Goal: Task Accomplishment & Management: Manage account settings

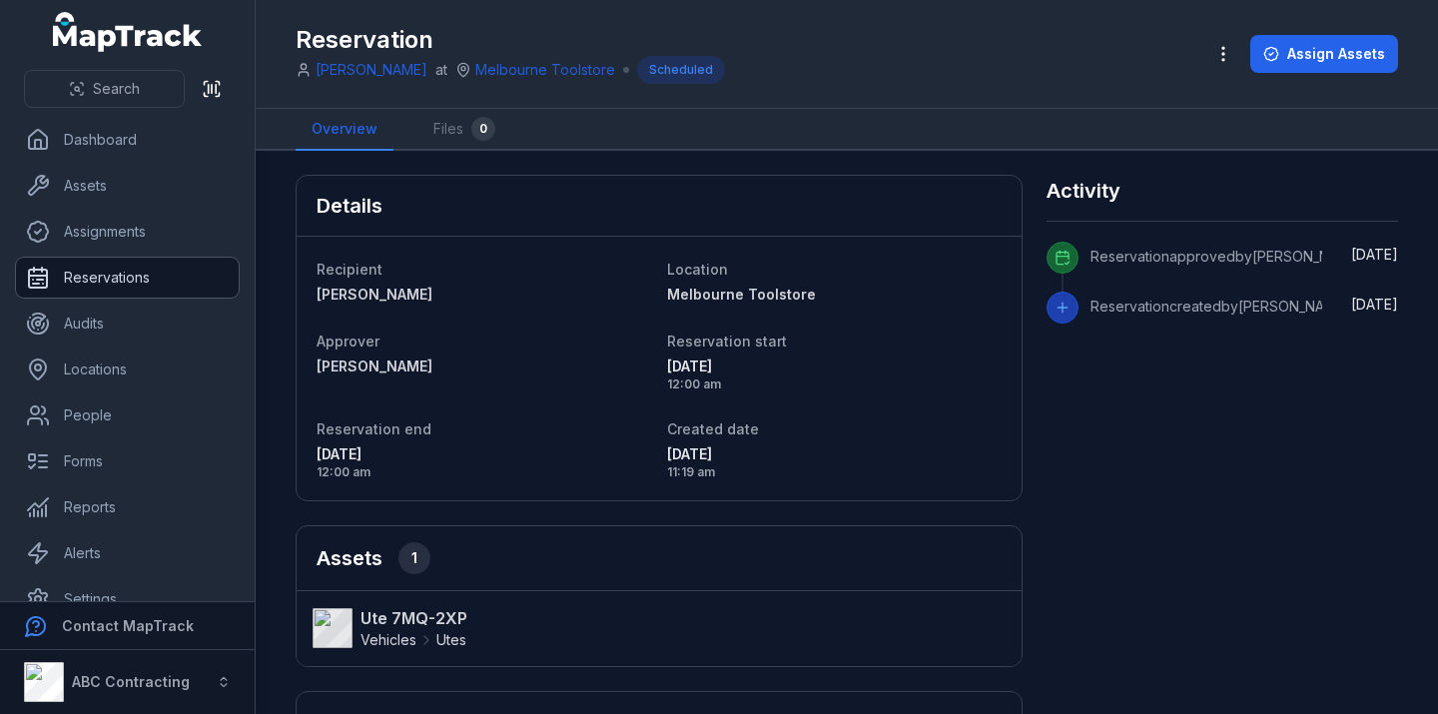
click at [174, 268] on link "Reservations" at bounding box center [127, 278] width 223 height 40
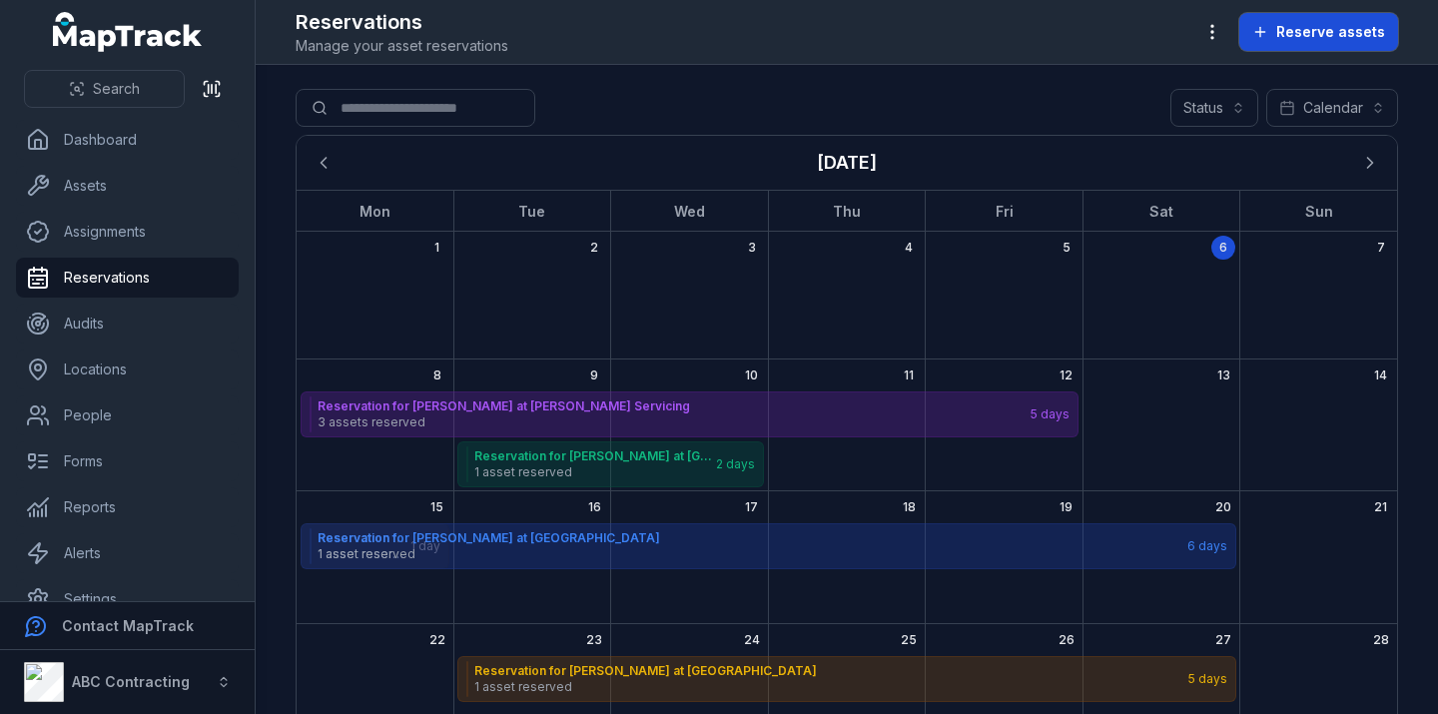
click at [1344, 38] on span "Reserve assets" at bounding box center [1330, 32] width 109 height 20
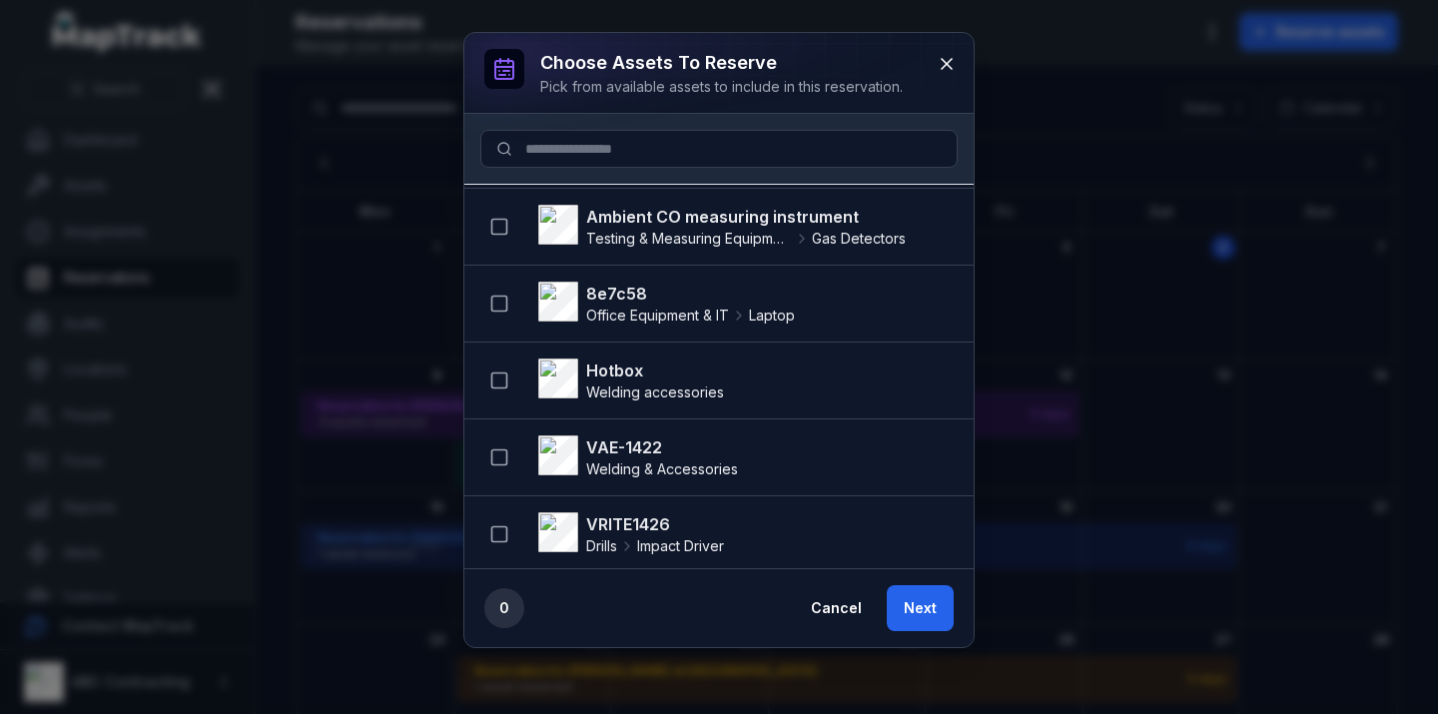
scroll to position [1089, 0]
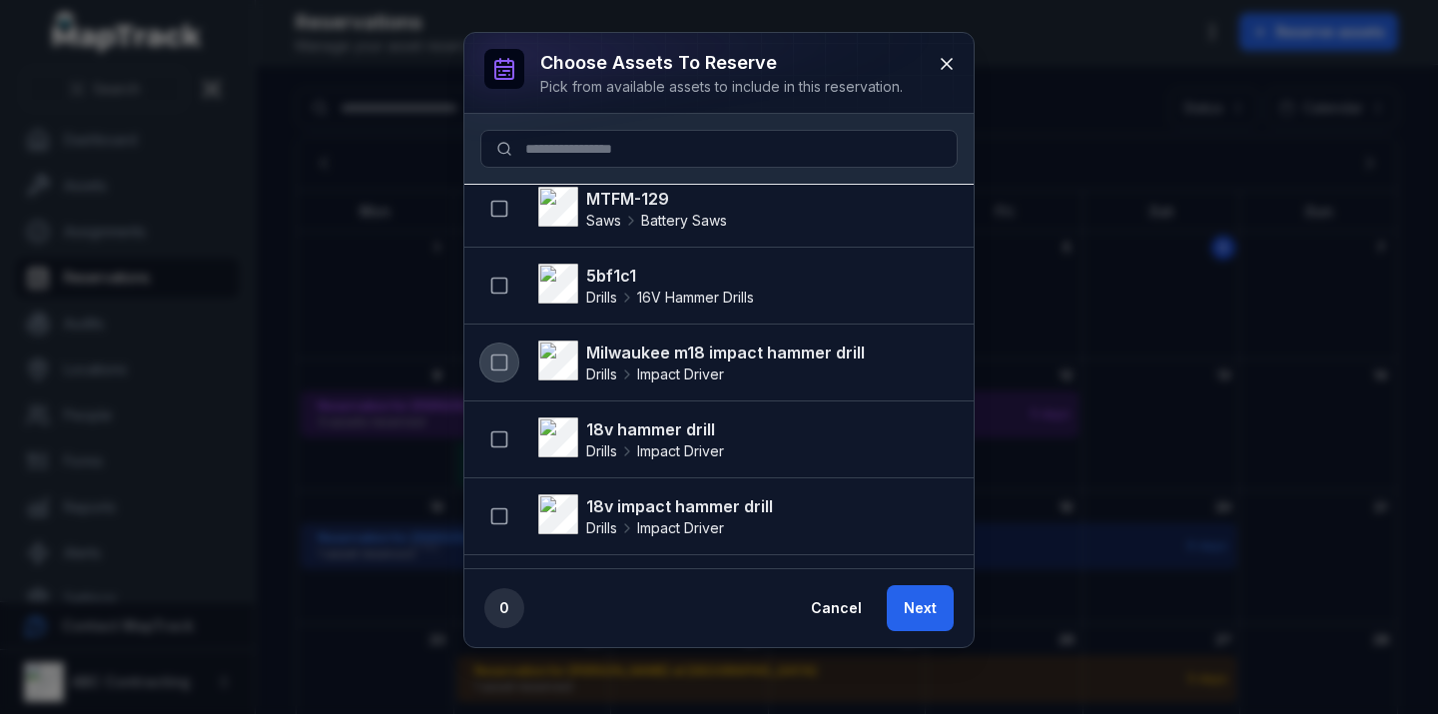
click at [493, 373] on button "button" at bounding box center [499, 362] width 38 height 38
click at [940, 605] on button "Next" at bounding box center [920, 608] width 67 height 46
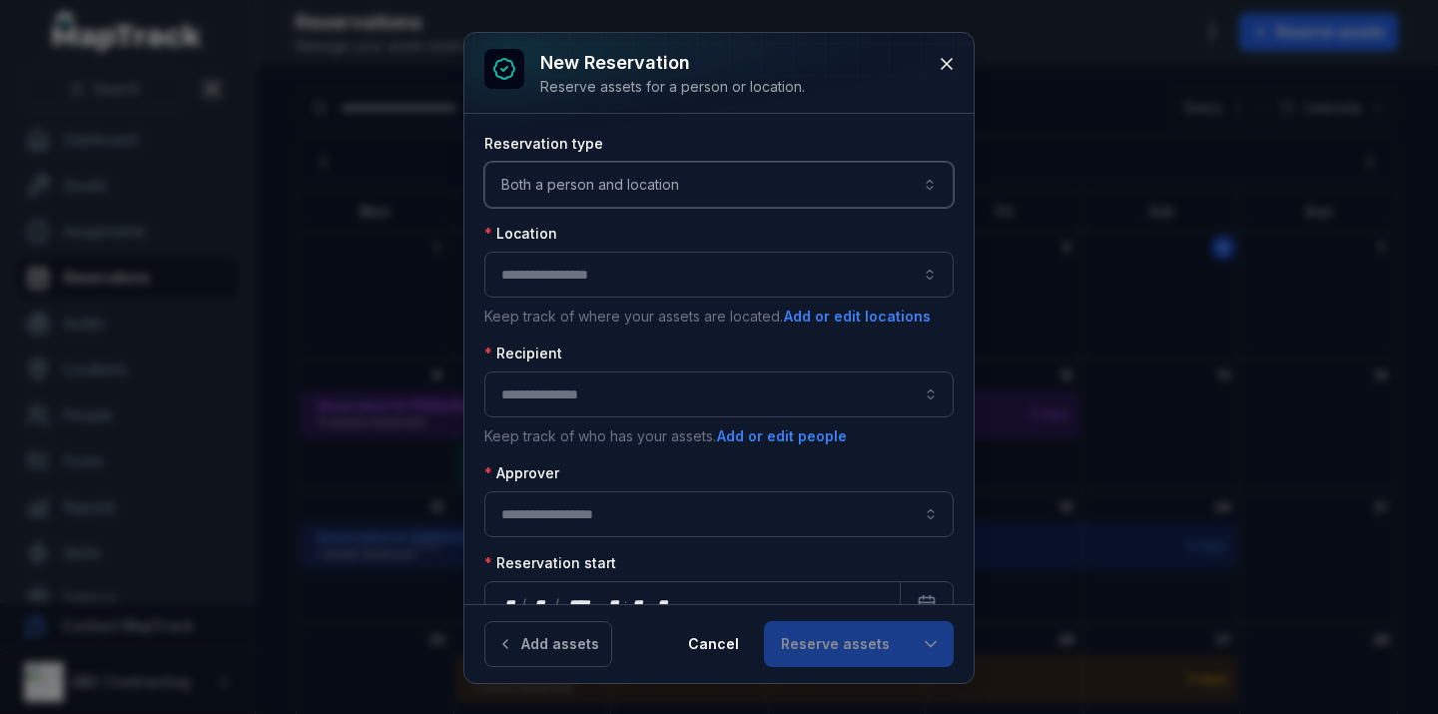
click at [636, 175] on button "Both a person and location ****" at bounding box center [718, 185] width 469 height 46
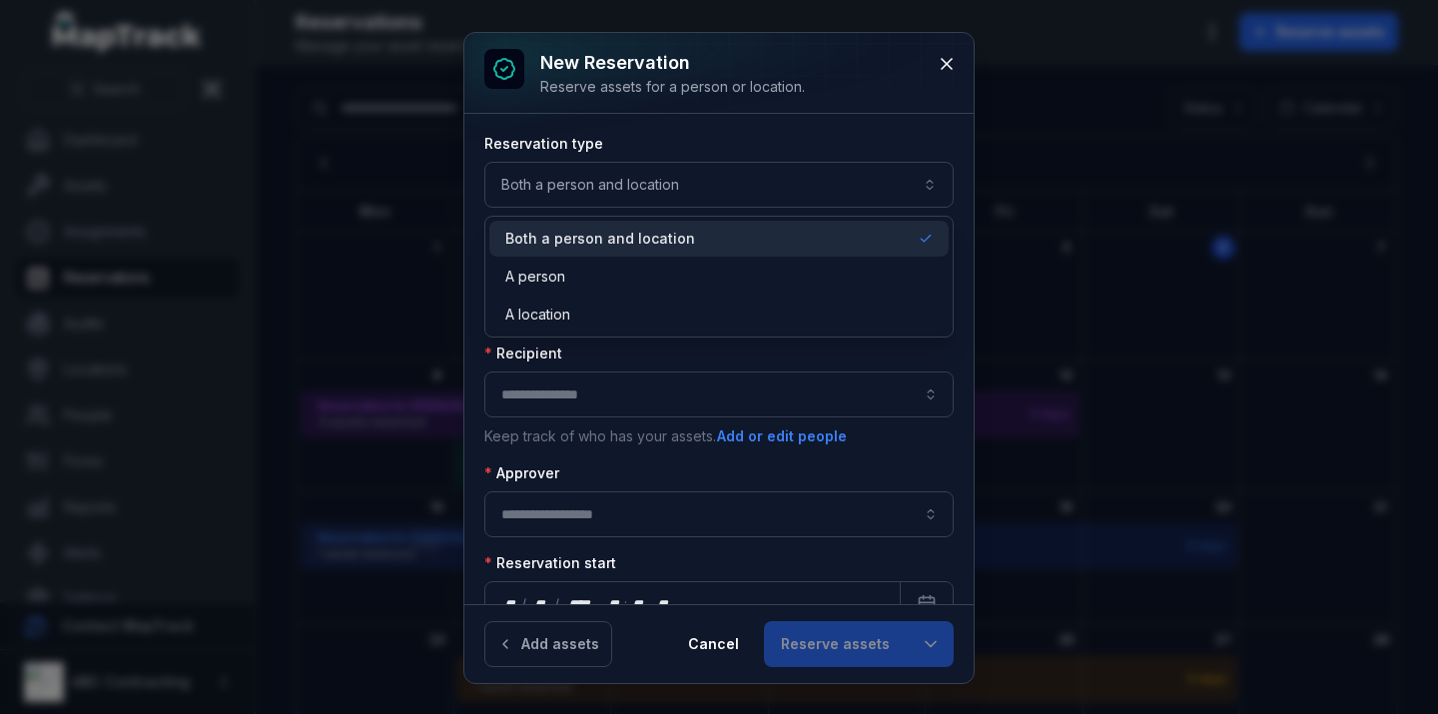
click at [603, 248] on span "Both a person and location" at bounding box center [600, 239] width 190 height 20
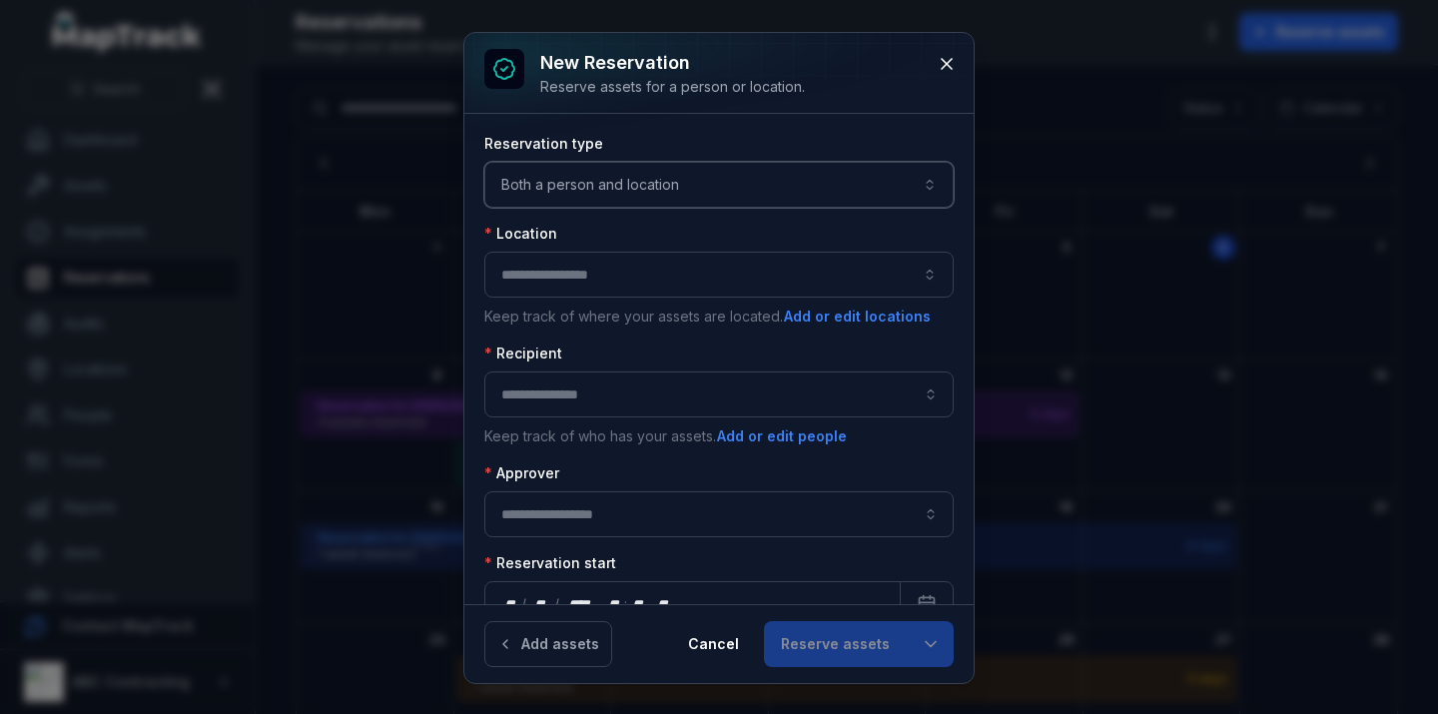
click at [568, 273] on button "button" at bounding box center [718, 275] width 469 height 46
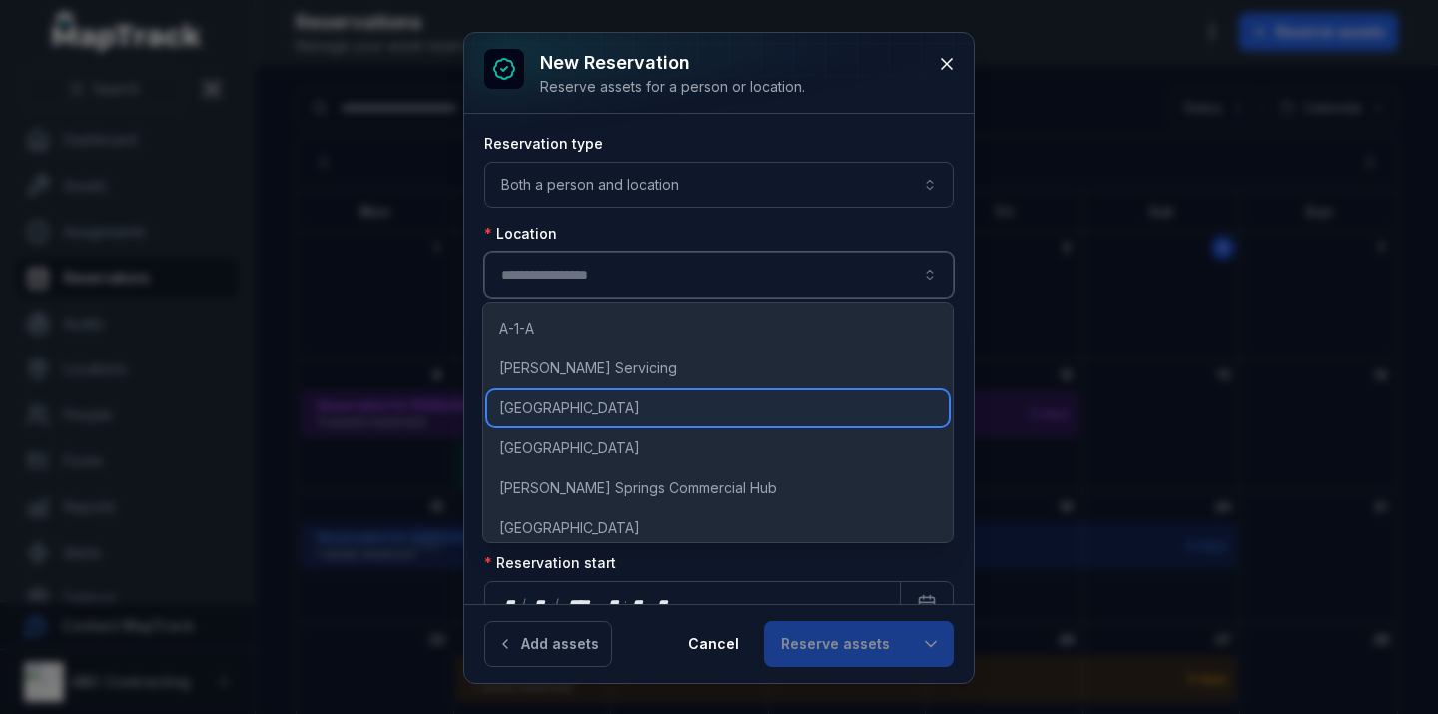
click at [563, 412] on span "[GEOGRAPHIC_DATA]" at bounding box center [569, 408] width 141 height 20
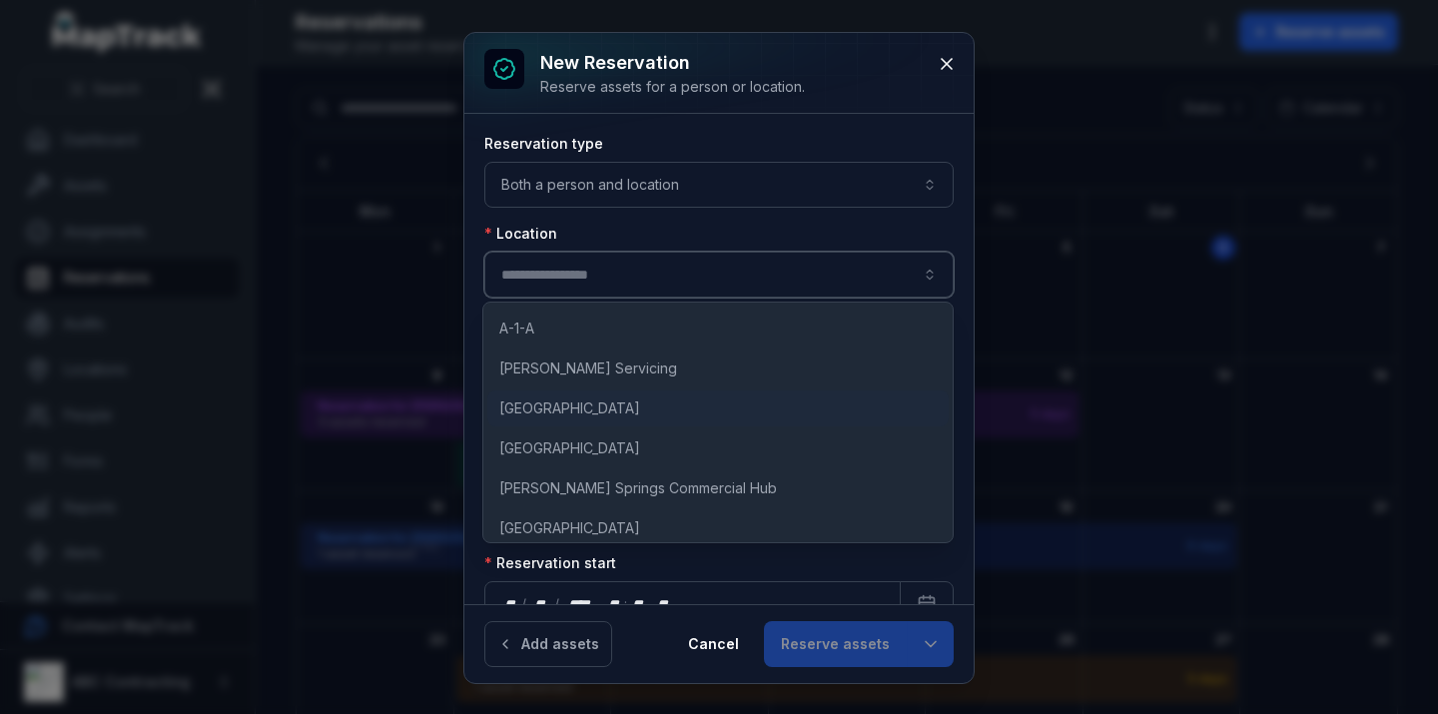
type input "**********"
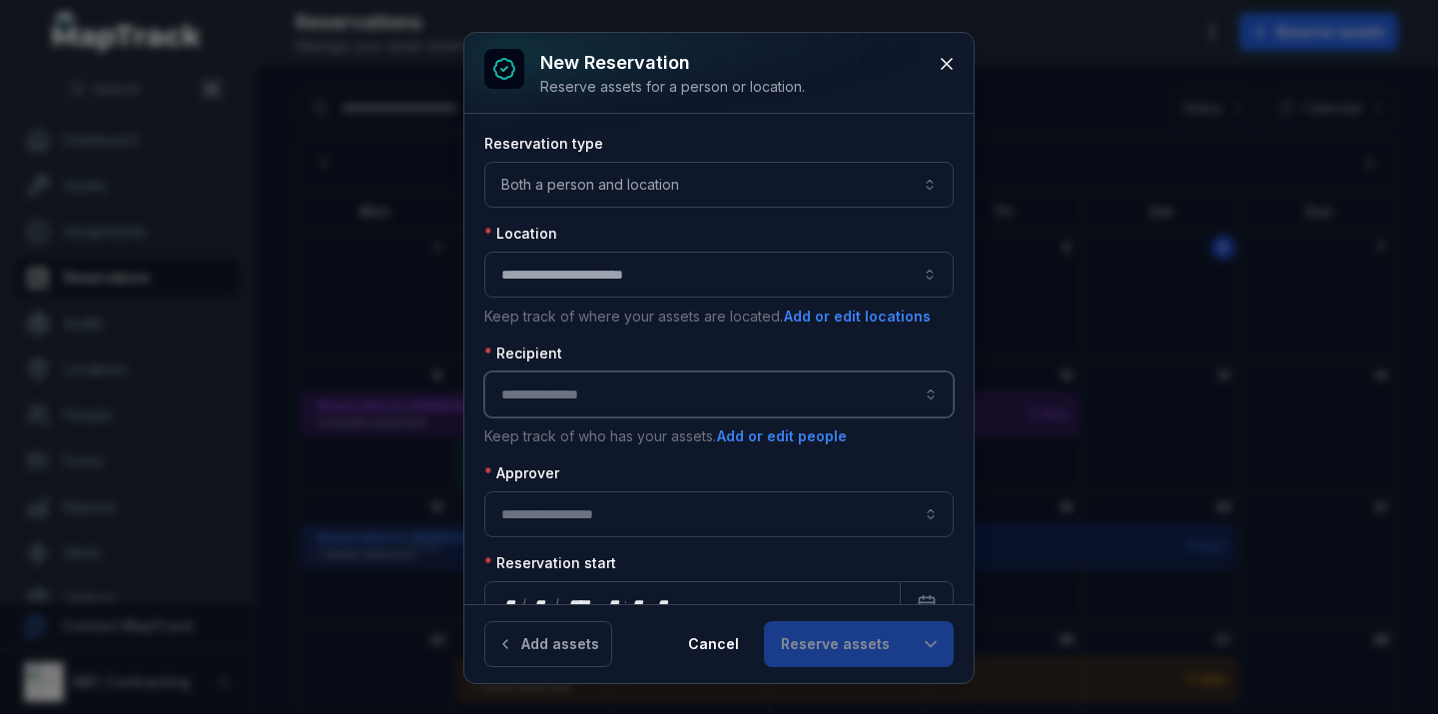
click at [564, 386] on input ":r4so:-form-item-label" at bounding box center [718, 394] width 469 height 46
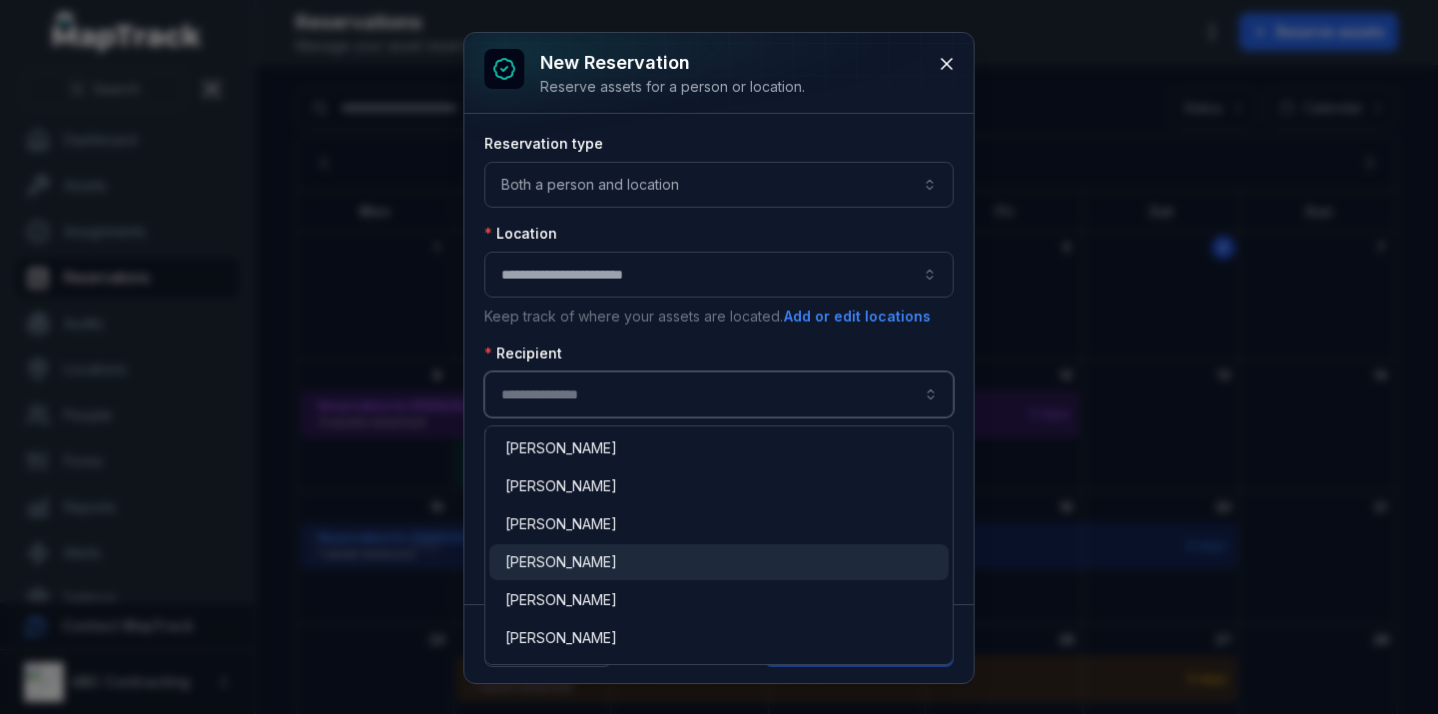
type input "**********"
click at [550, 552] on span "[PERSON_NAME]" at bounding box center [561, 562] width 112 height 20
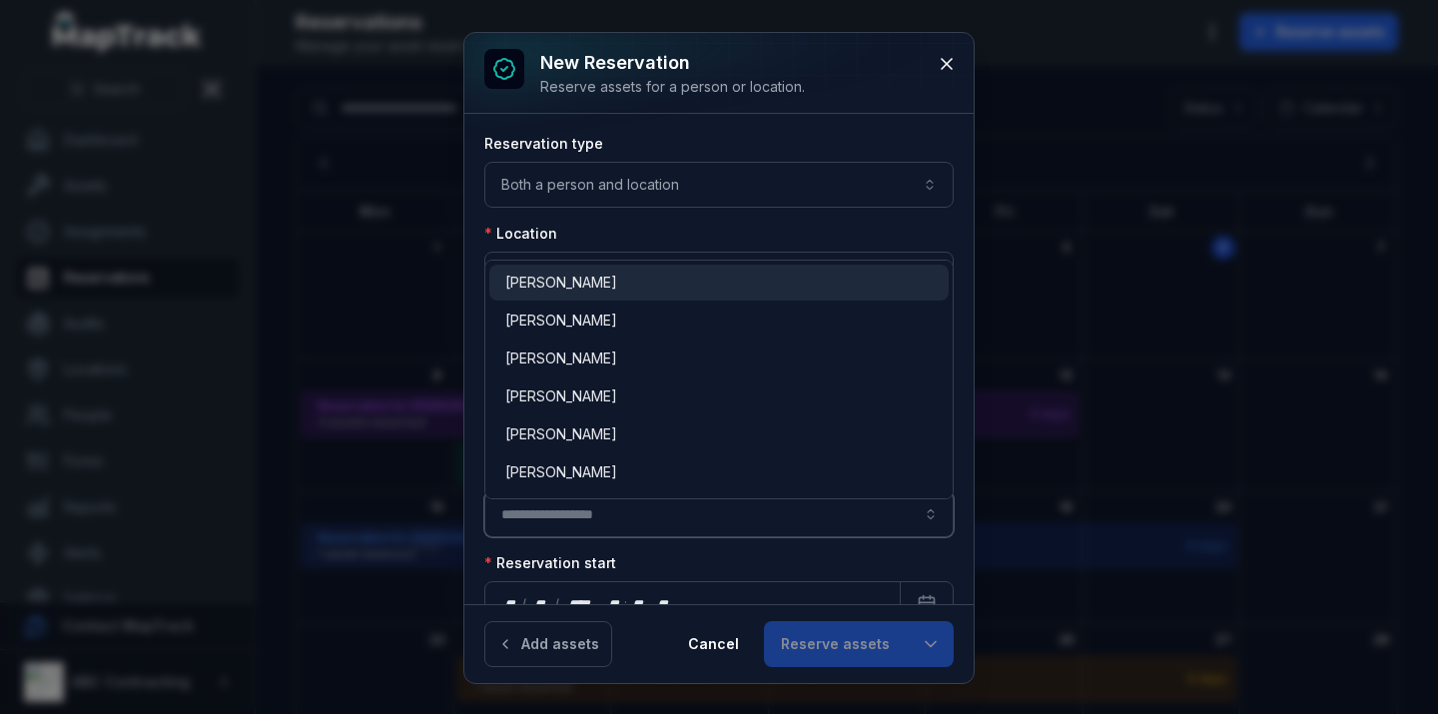
click at [584, 515] on input ":r4ss:-form-item-label" at bounding box center [718, 514] width 469 height 46
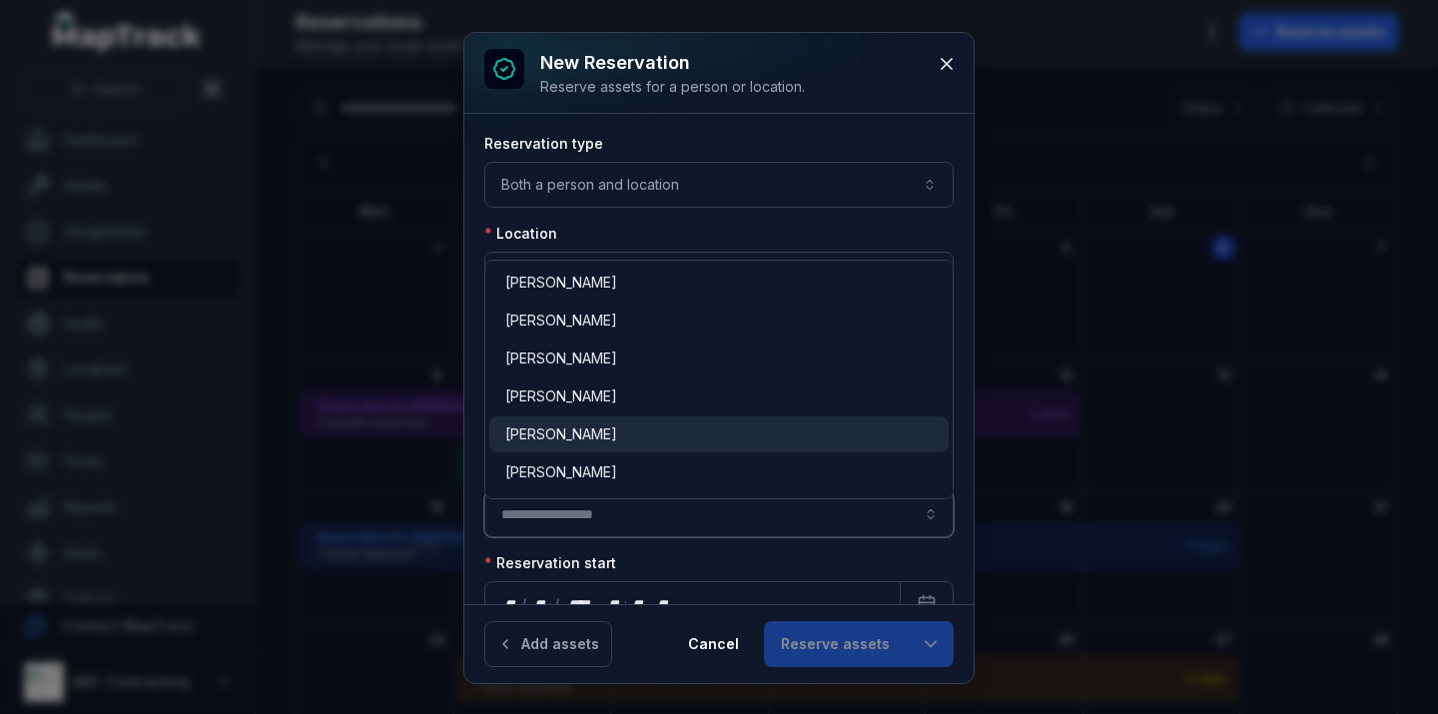
type input "**********"
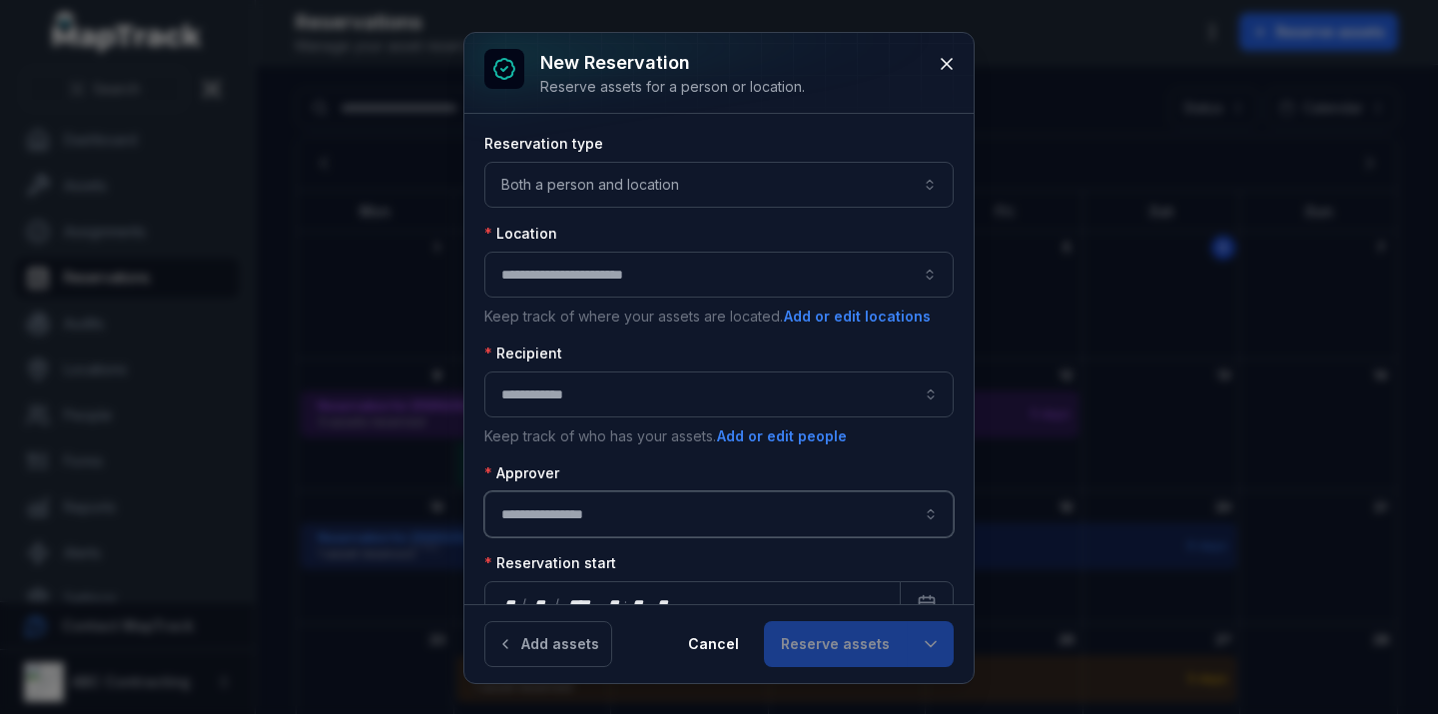
click at [599, 434] on span "[PERSON_NAME]" at bounding box center [561, 434] width 112 height 20
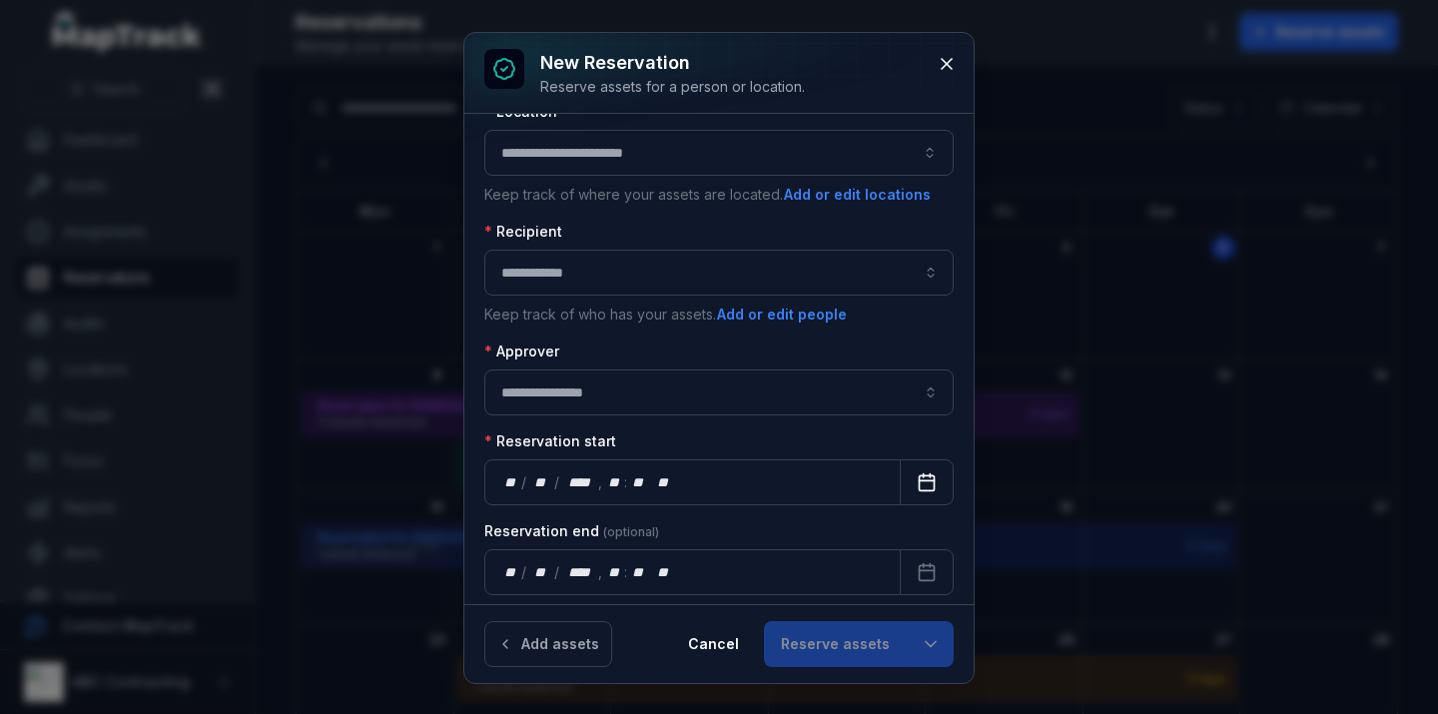
click at [923, 492] on button "Calendar" at bounding box center [927, 482] width 54 height 46
click at [907, 559] on button "Calendar" at bounding box center [927, 572] width 54 height 46
click at [816, 635] on button "Reserve assets" at bounding box center [835, 644] width 143 height 46
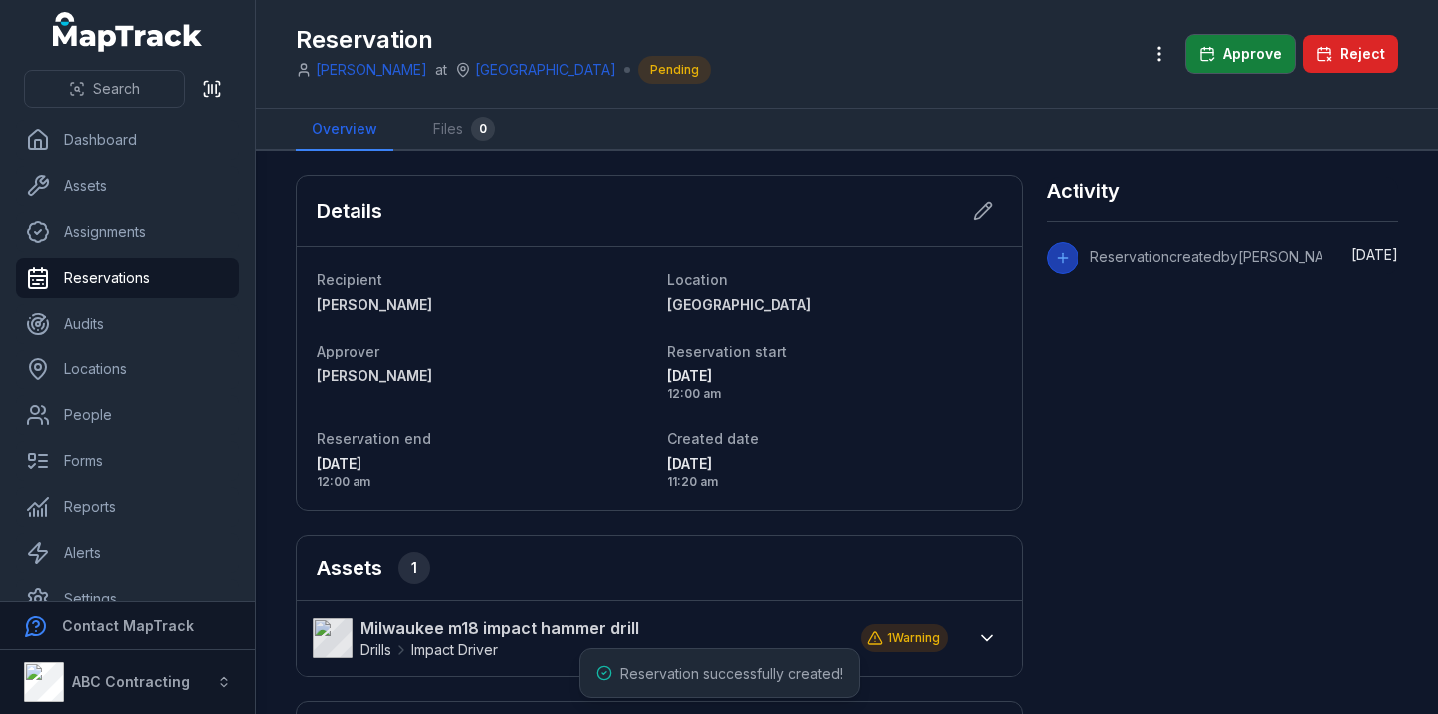
click at [1229, 57] on button "Approve" at bounding box center [1240, 54] width 109 height 38
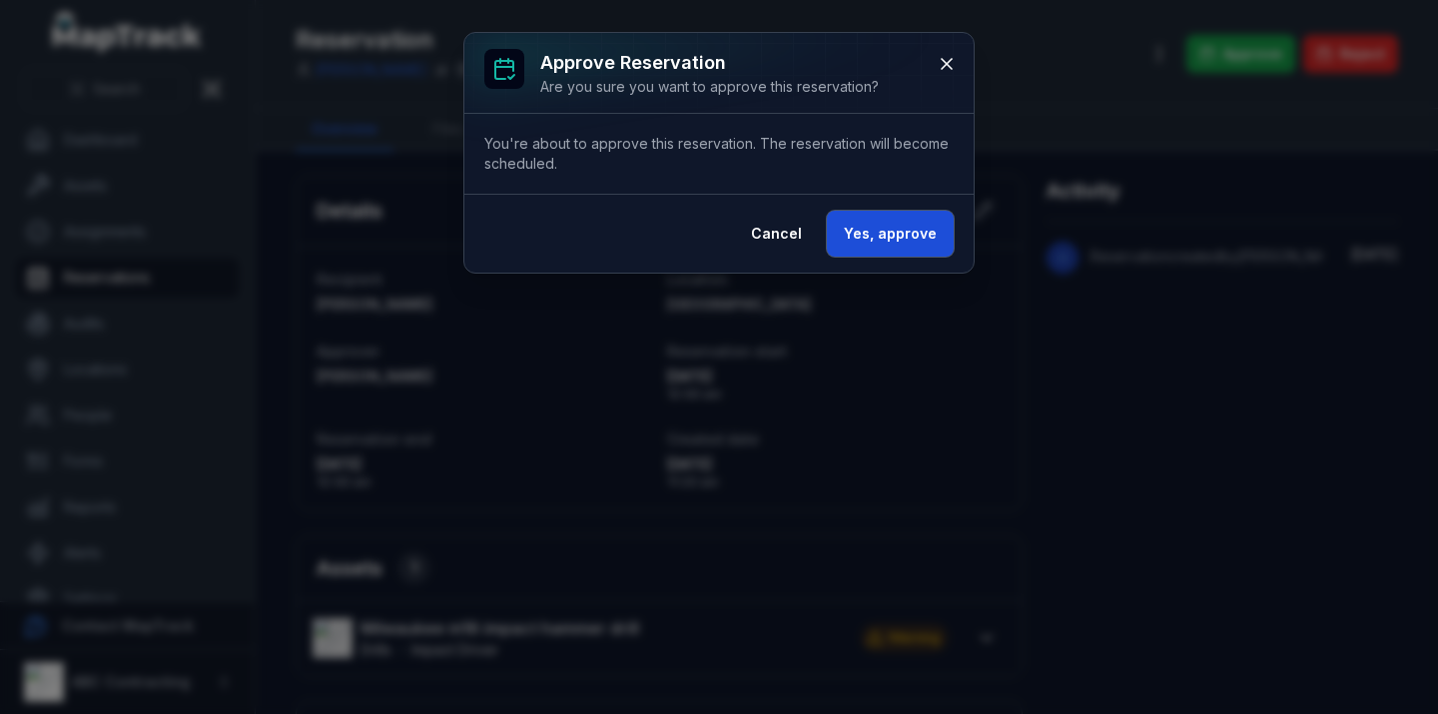
click at [893, 213] on button "Yes, approve" at bounding box center [890, 234] width 127 height 46
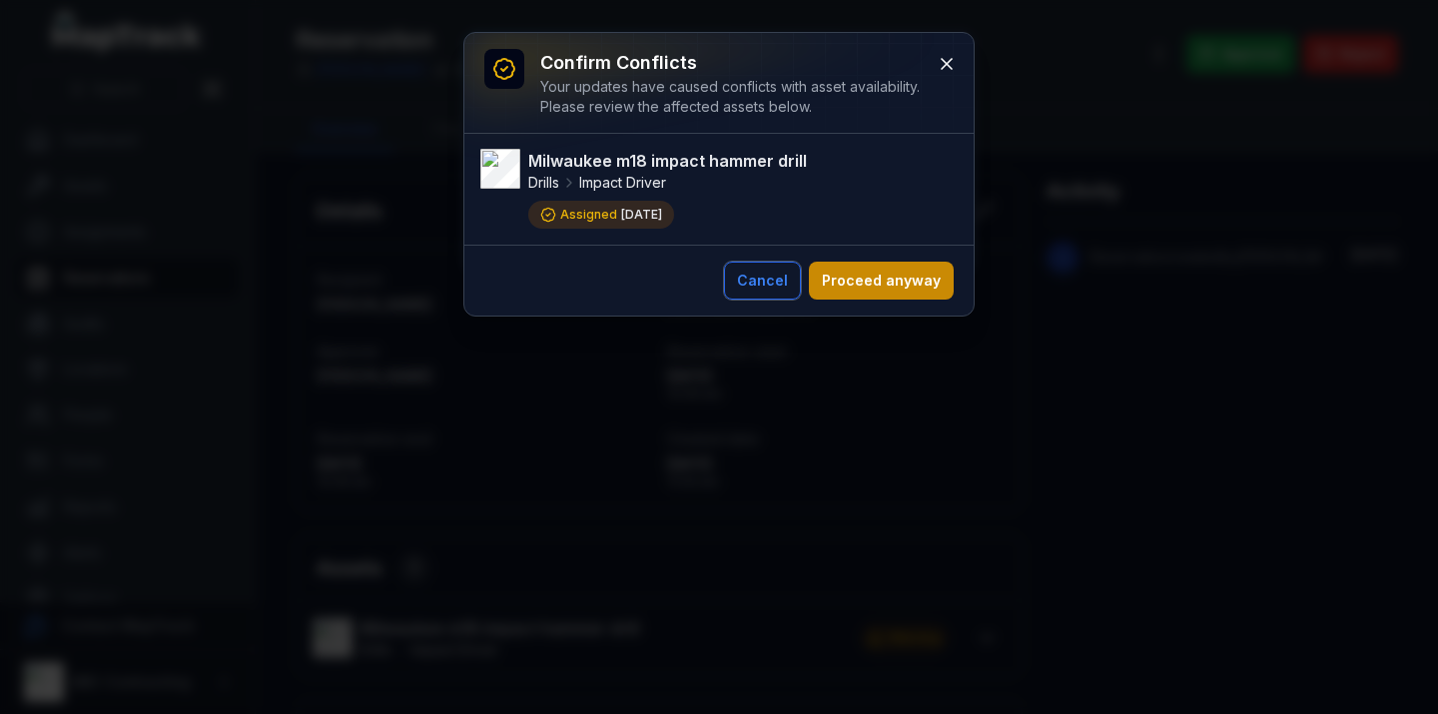
click at [779, 279] on button "Cancel" at bounding box center [762, 281] width 77 height 38
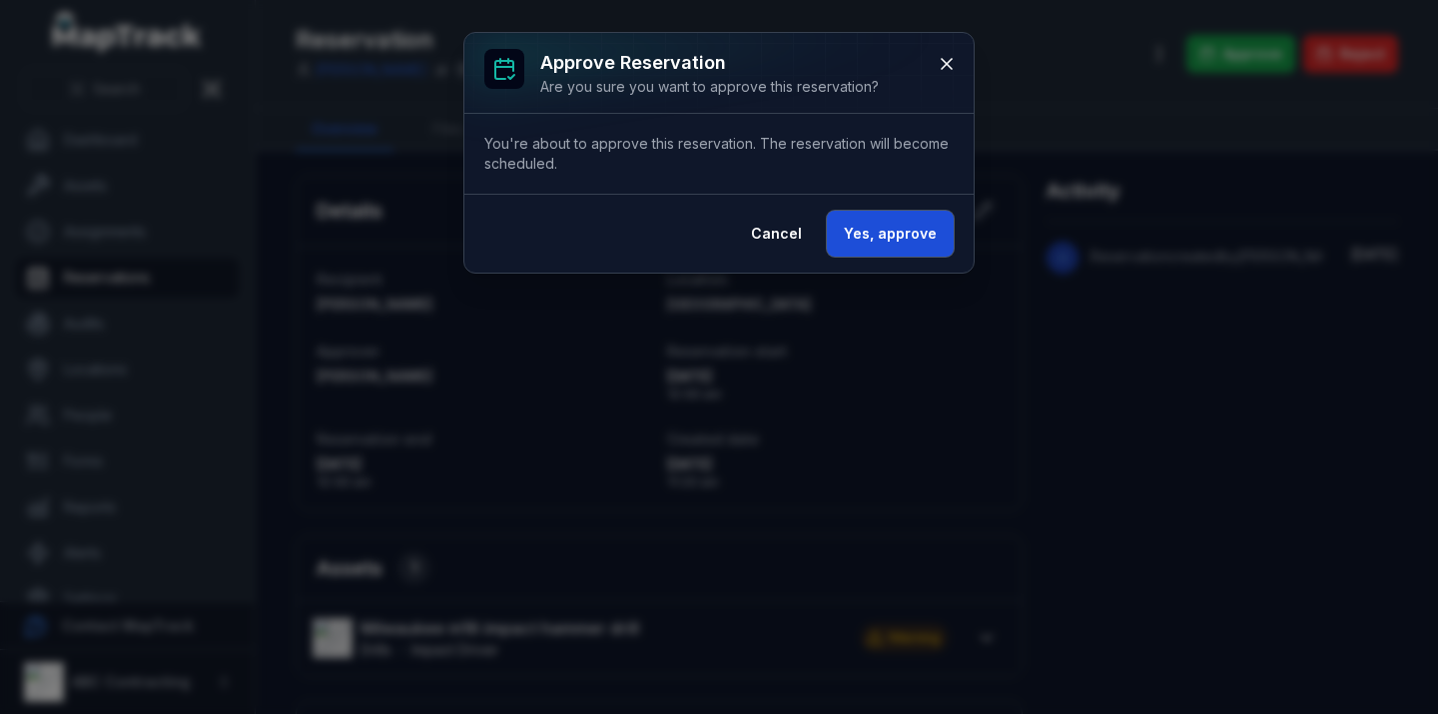
click at [880, 227] on button "Yes, approve" at bounding box center [890, 234] width 127 height 46
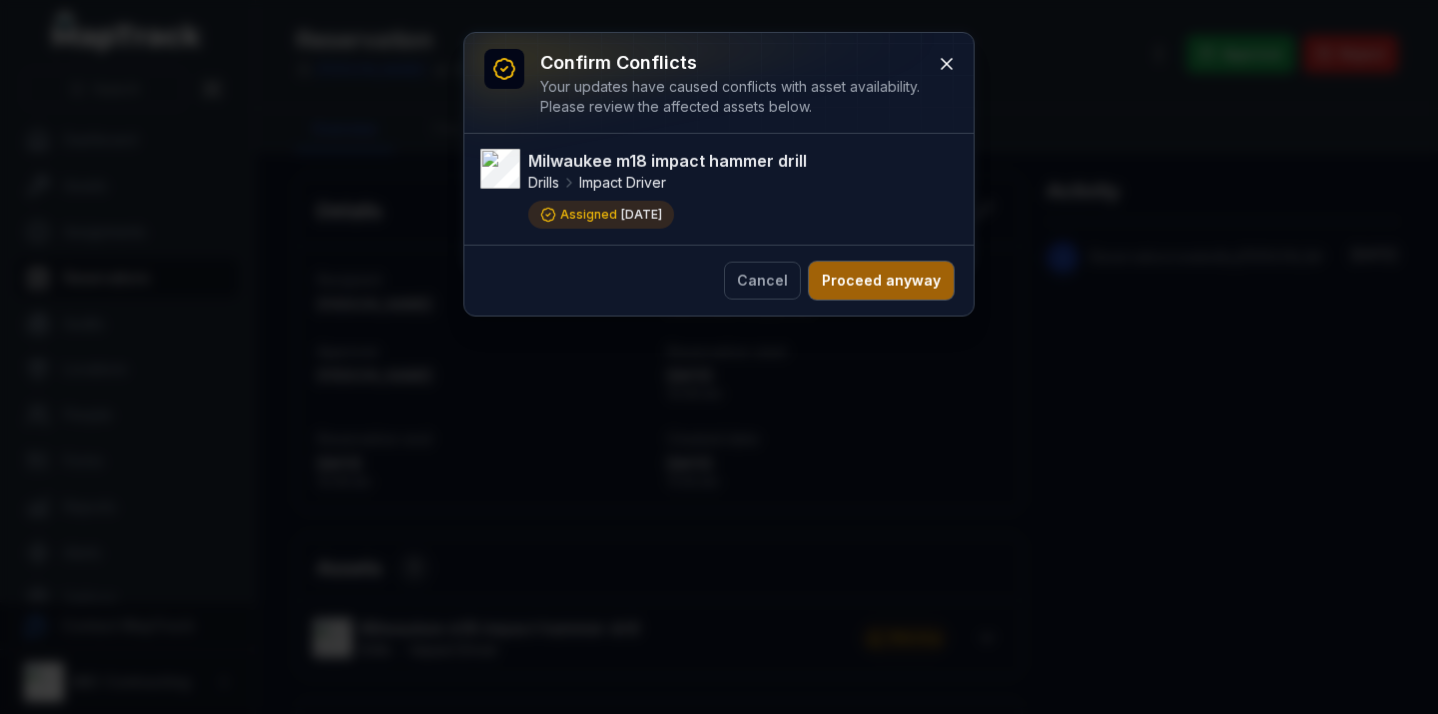
click at [893, 284] on button "Proceed anyway" at bounding box center [881, 281] width 145 height 38
